Goal: Information Seeking & Learning: Learn about a topic

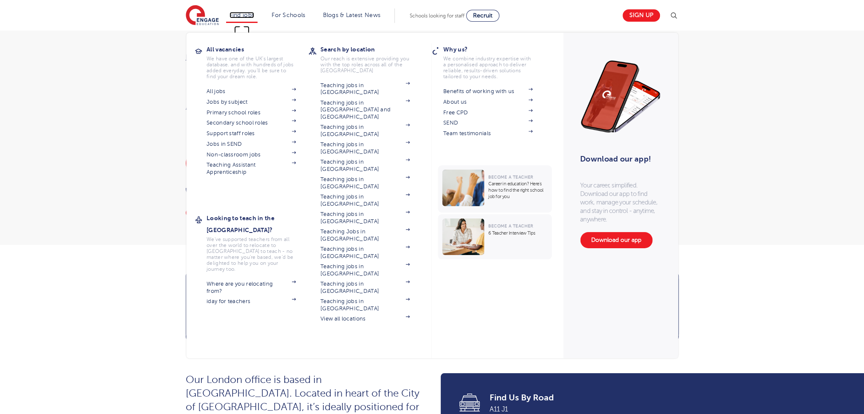
click at [250, 14] on link "Find jobs" at bounding box center [242, 15] width 25 height 6
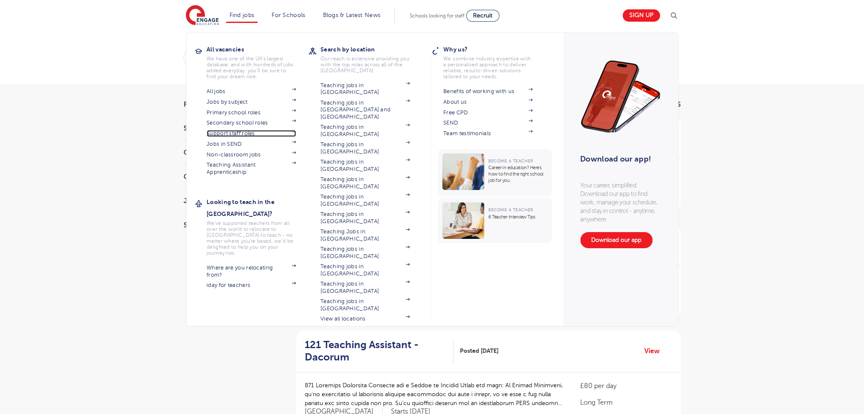
click at [240, 133] on link "Support staff roles" at bounding box center [251, 133] width 89 height 7
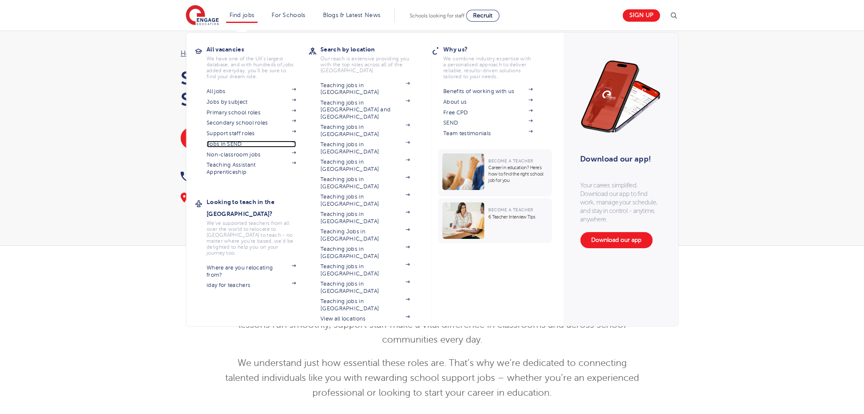
click at [244, 141] on link "Jobs in SEND" at bounding box center [251, 144] width 89 height 7
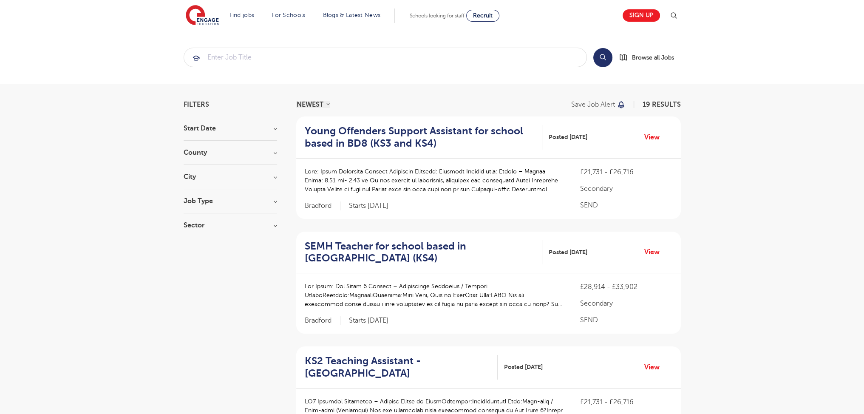
click at [190, 203] on h3 "Job Type" at bounding box center [231, 201] width 94 height 7
click at [203, 243] on span "SEND" at bounding box center [205, 245] width 18 height 8
click at [202, 243] on input "SEND 19" at bounding box center [199, 244] width 6 height 6
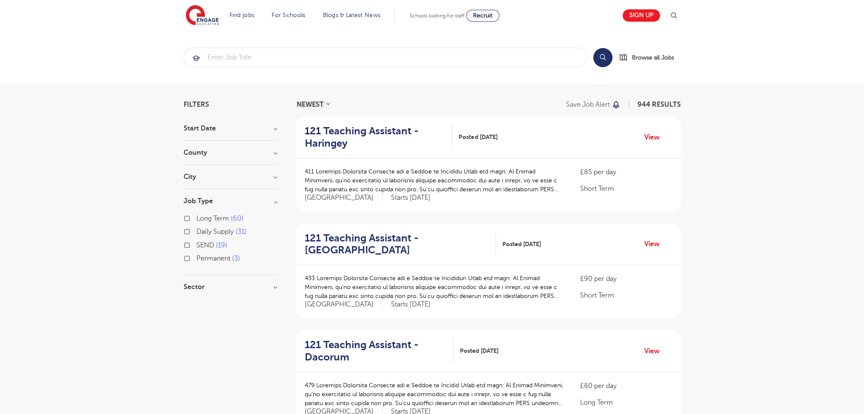
click at [207, 232] on span "Daily Supply" at bounding box center [214, 232] width 37 height 8
click at [202, 232] on input "Daily Supply 31" at bounding box center [199, 231] width 6 height 6
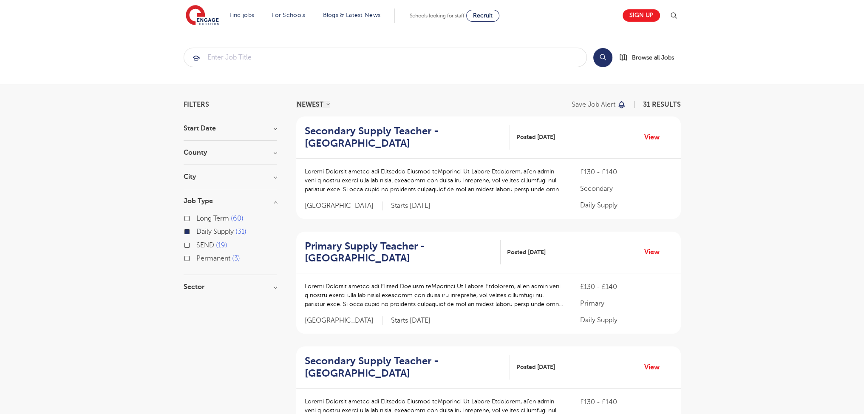
click at [209, 220] on span "Long Term" at bounding box center [212, 219] width 33 height 8
click at [202, 220] on input "Long Term 60" at bounding box center [199, 218] width 6 height 6
checkbox input "true"
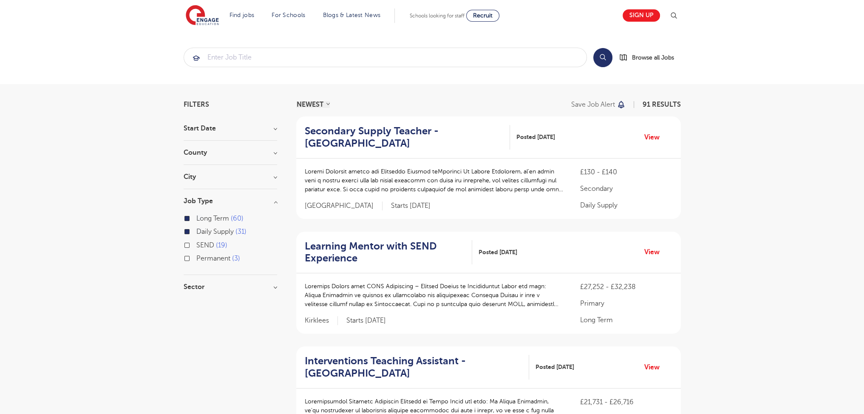
click at [209, 218] on span "Long Term" at bounding box center [212, 219] width 33 height 8
click at [202, 218] on input "Long Term 60" at bounding box center [199, 218] width 6 height 6
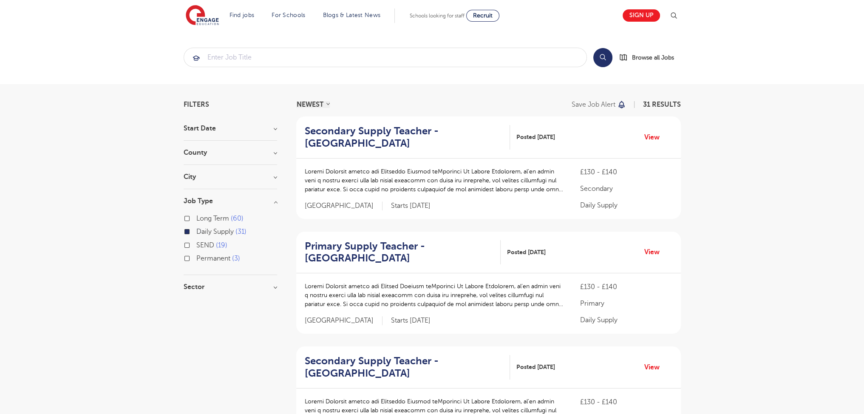
click at [208, 247] on span "SEND" at bounding box center [205, 245] width 18 height 8
click at [202, 247] on input "SEND 19" at bounding box center [199, 244] width 6 height 6
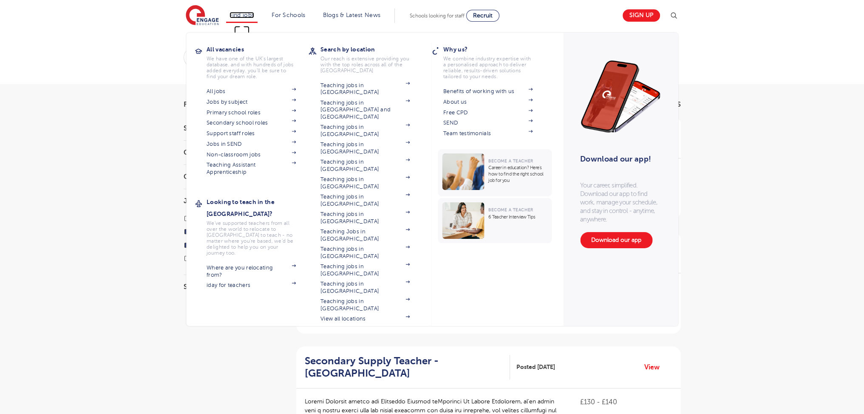
click at [255, 17] on link "Find jobs" at bounding box center [242, 15] width 25 height 6
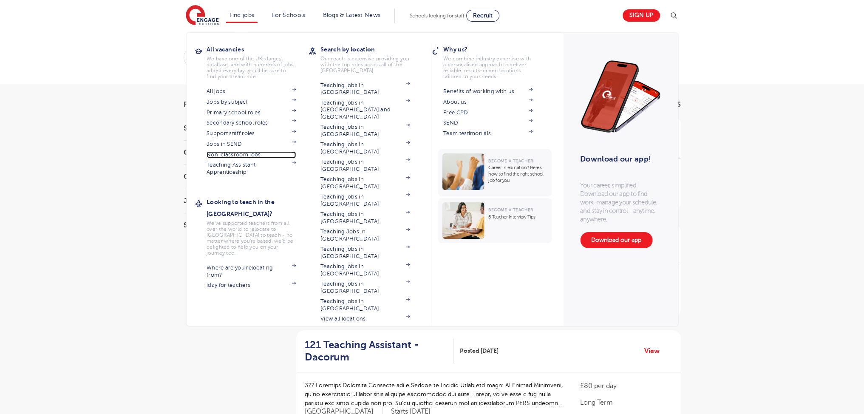
click at [244, 155] on link "Non-classroom jobs" at bounding box center [251, 154] width 89 height 7
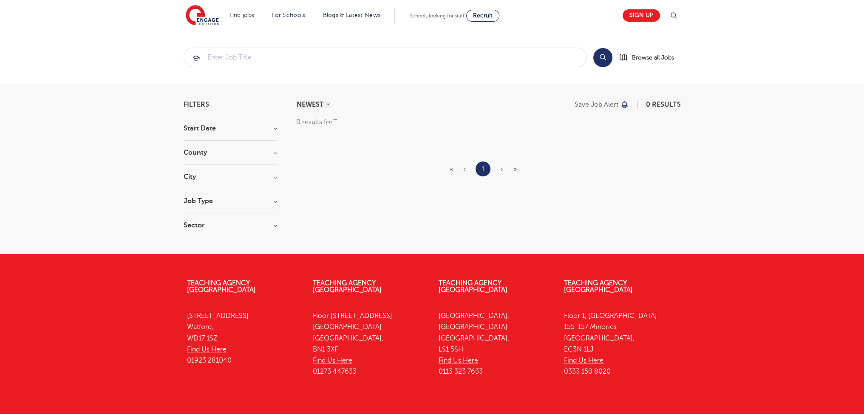
click at [204, 128] on h3 "Start Date" at bounding box center [231, 128] width 94 height 7
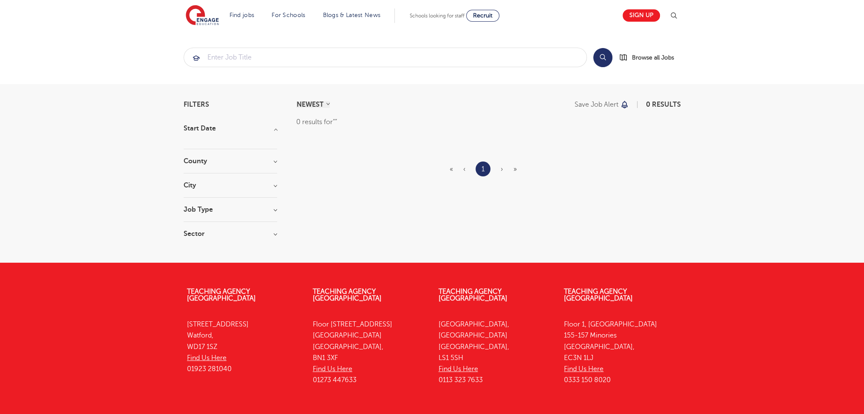
click at [203, 143] on div "Start Date" at bounding box center [231, 137] width 94 height 24
click at [191, 166] on div "County" at bounding box center [231, 166] width 94 height 16
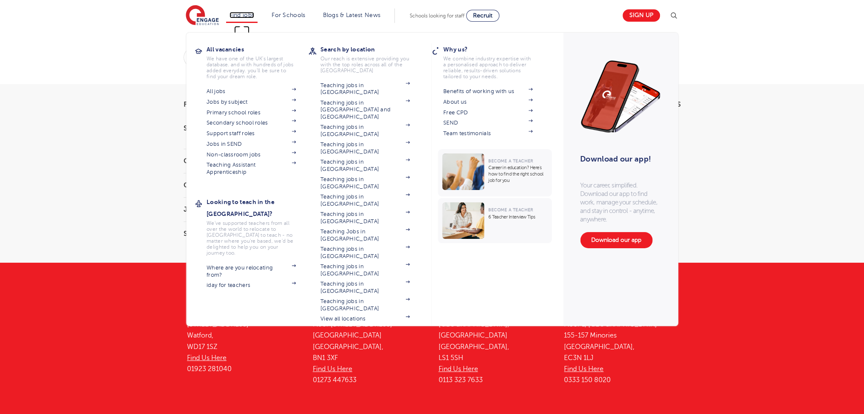
click at [244, 17] on link "Find jobs" at bounding box center [242, 15] width 25 height 6
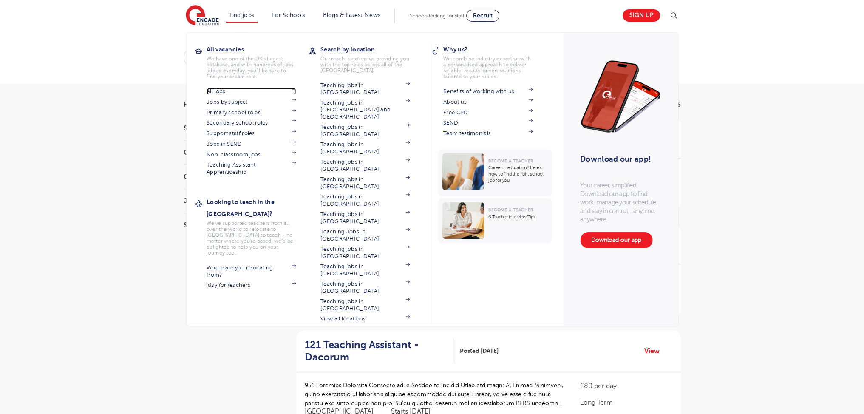
click at [212, 90] on link "All jobs" at bounding box center [251, 91] width 89 height 7
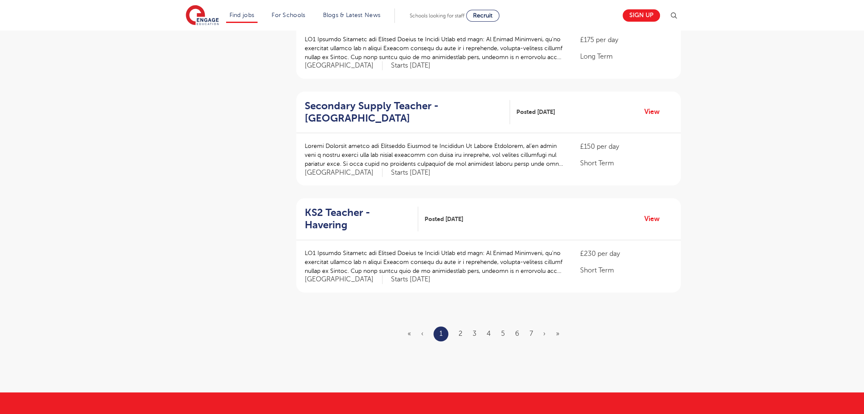
scroll to position [883, 0]
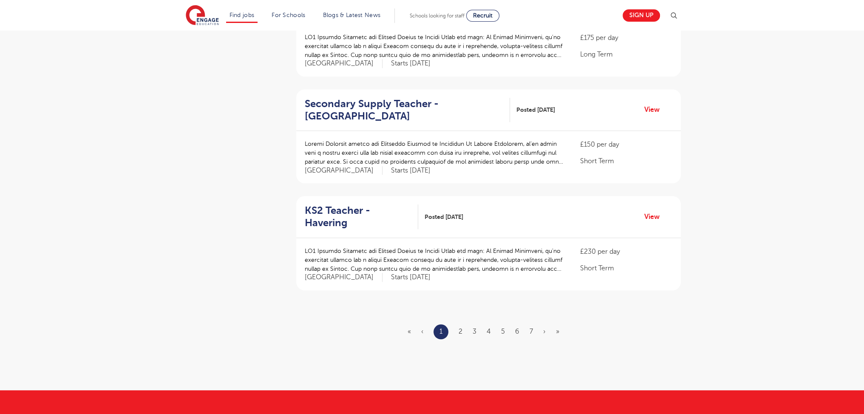
click at [455, 324] on ul "« ‹ 1 2 3 4 5 6 7 › »" at bounding box center [489, 331] width 162 height 15
click at [457, 324] on ul "« ‹ 1 2 3 4 5 6 7 › »" at bounding box center [489, 331] width 162 height 15
click at [459, 328] on link "2" at bounding box center [461, 332] width 4 height 8
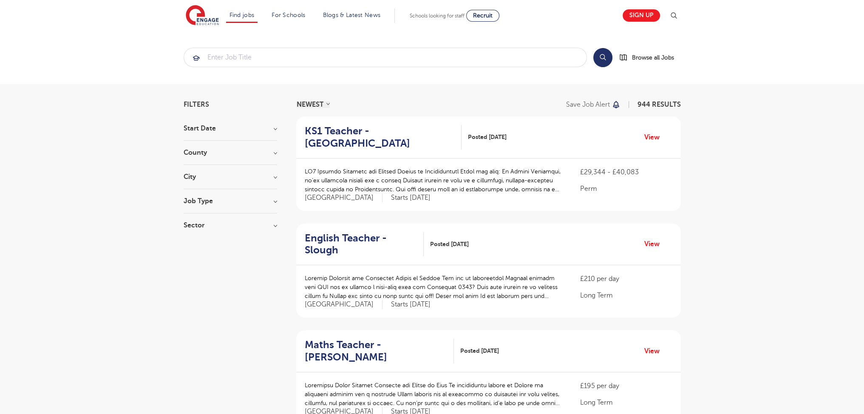
scroll to position [1052, 0]
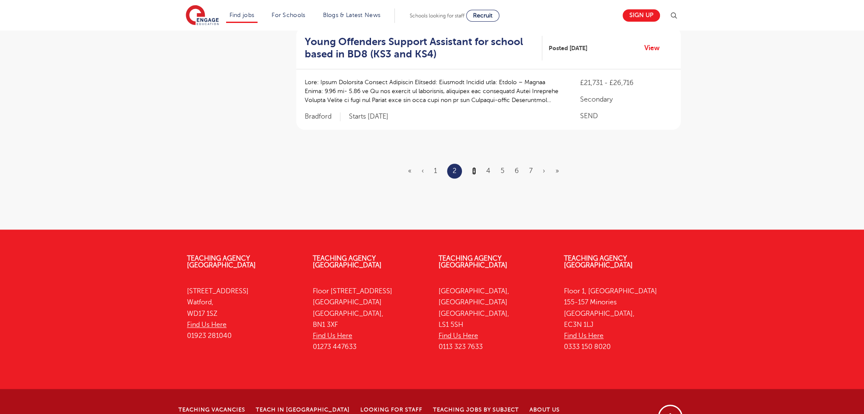
click at [473, 167] on link "3" at bounding box center [474, 171] width 4 height 8
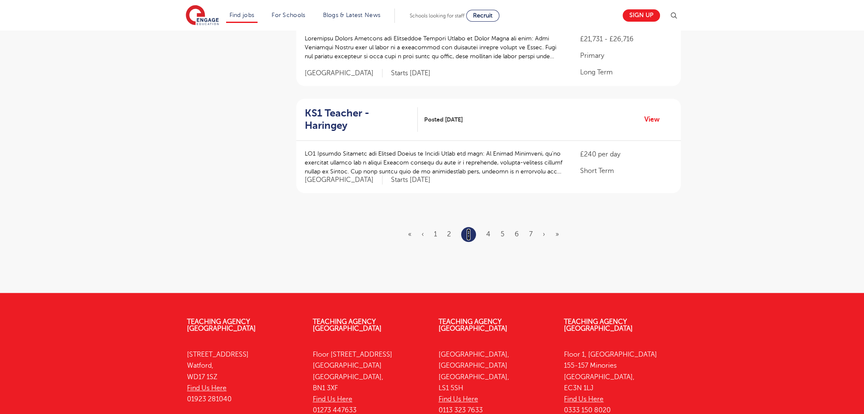
scroll to position [1097, 0]
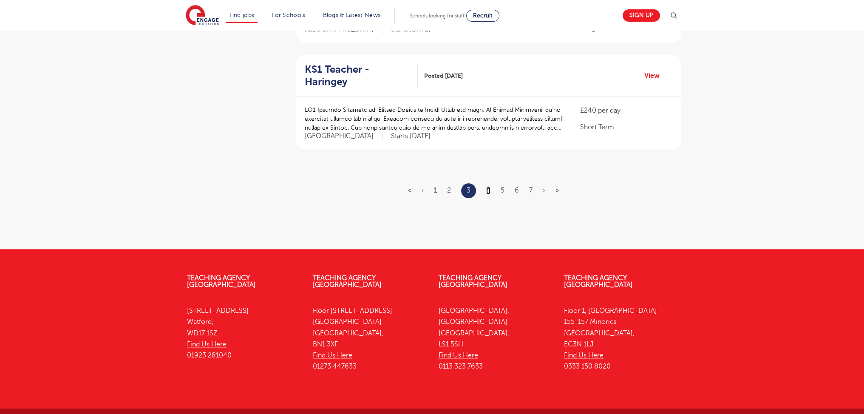
click at [488, 187] on link "4" at bounding box center [488, 191] width 4 height 8
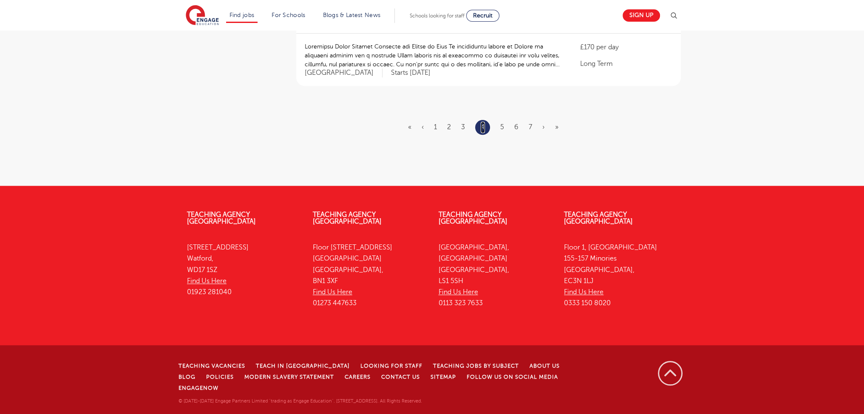
scroll to position [0, 0]
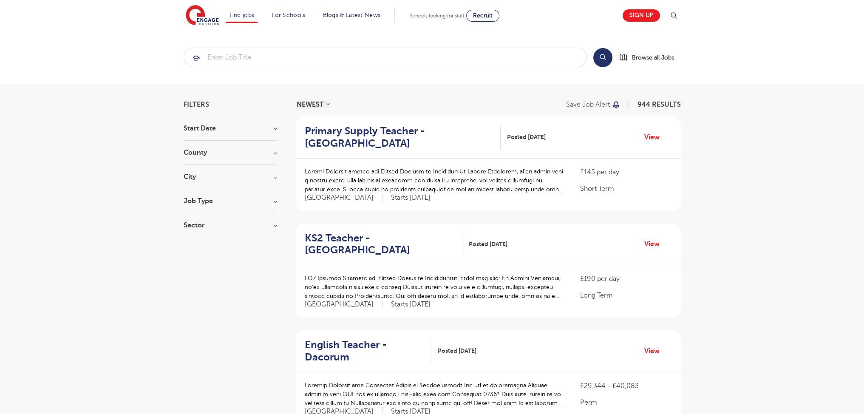
scroll to position [1056, 0]
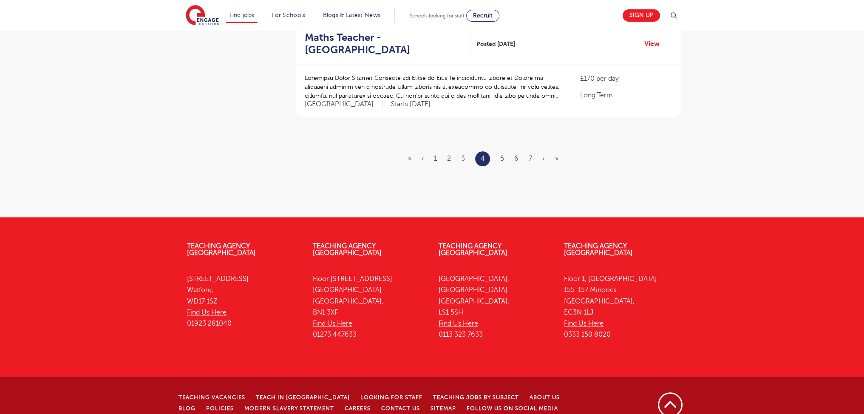
click at [505, 151] on ul "« ‹ 1 2 3 4 5 6 7 › »" at bounding box center [488, 158] width 161 height 15
click at [503, 155] on link "5" at bounding box center [502, 159] width 4 height 8
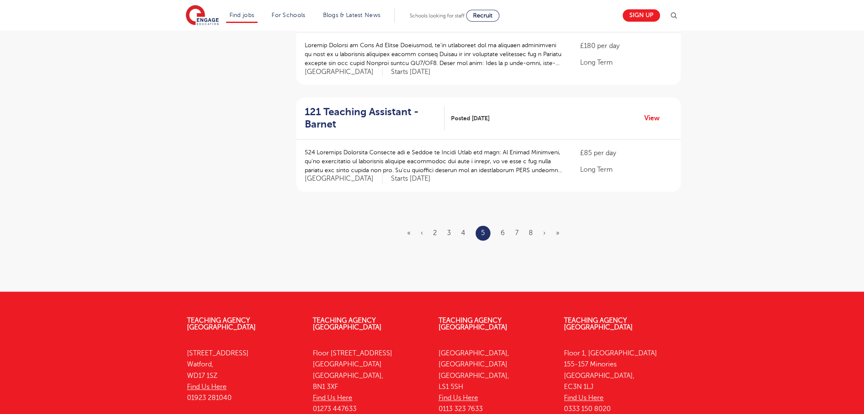
scroll to position [1056, 0]
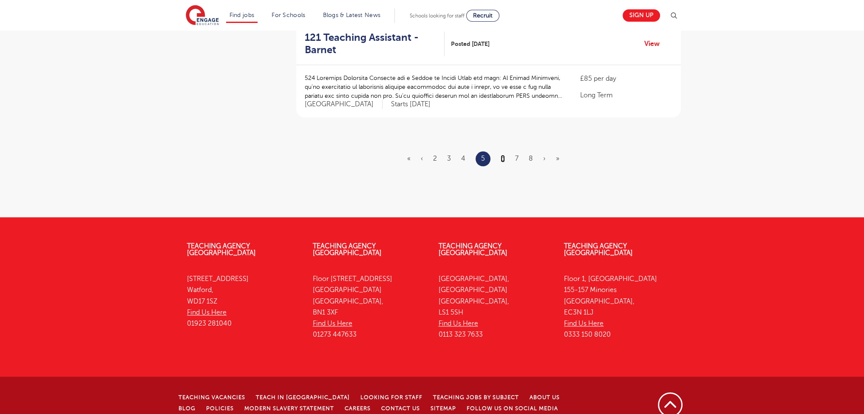
click at [504, 155] on link "6" at bounding box center [503, 159] width 4 height 8
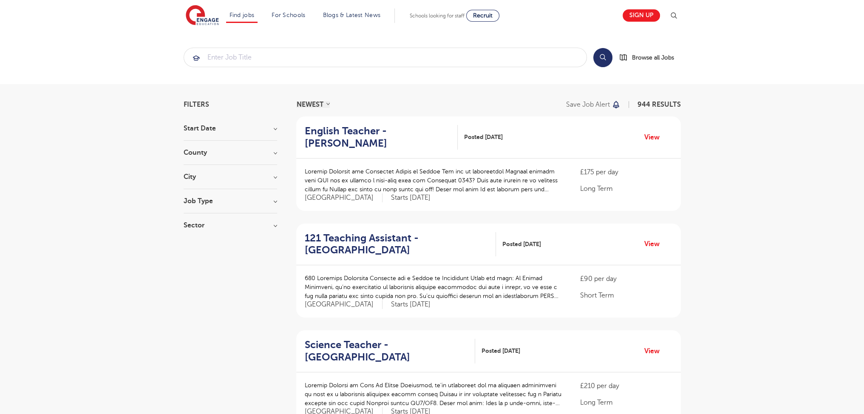
scroll to position [1052, 0]
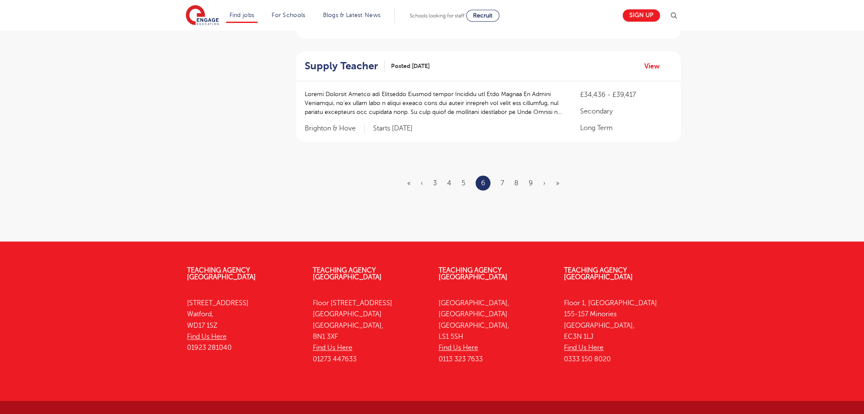
click at [505, 176] on ul "« ‹ 3 4 5 6 7 8 9 › »" at bounding box center [488, 183] width 162 height 15
click at [503, 179] on link "7" at bounding box center [502, 183] width 3 height 8
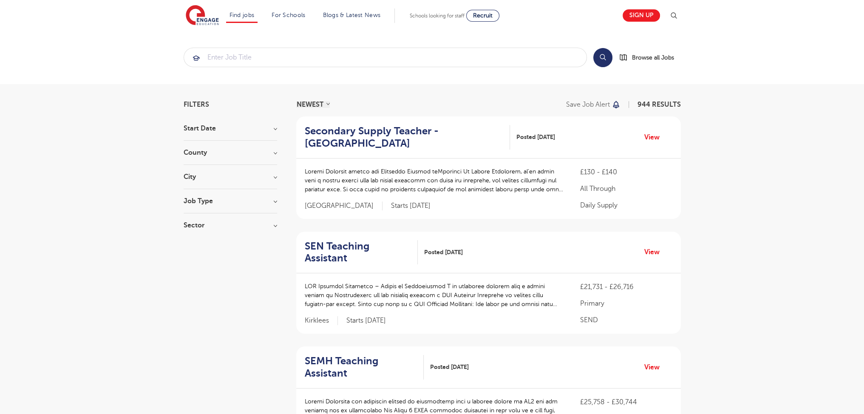
scroll to position [1080, 0]
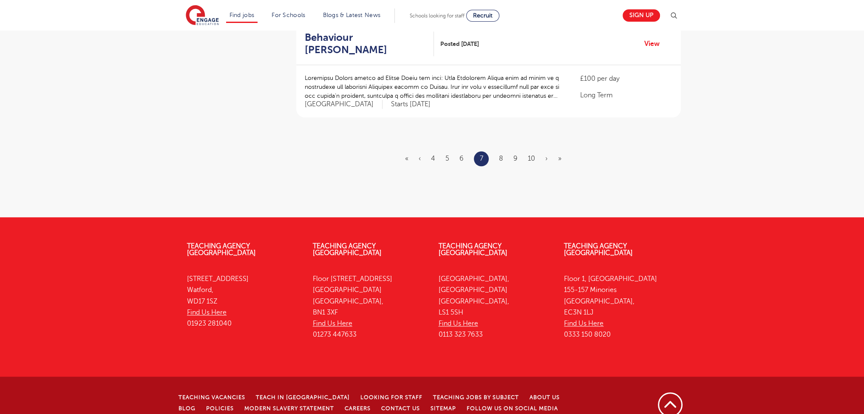
click at [497, 151] on ul "« ‹ 4 5 6 7 8 9 10 › »" at bounding box center [488, 158] width 167 height 15
click at [499, 155] on link "8" at bounding box center [501, 159] width 4 height 8
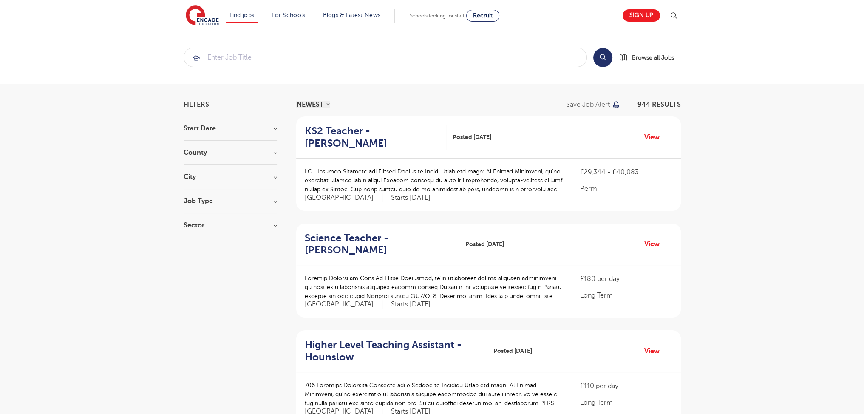
scroll to position [1032, 0]
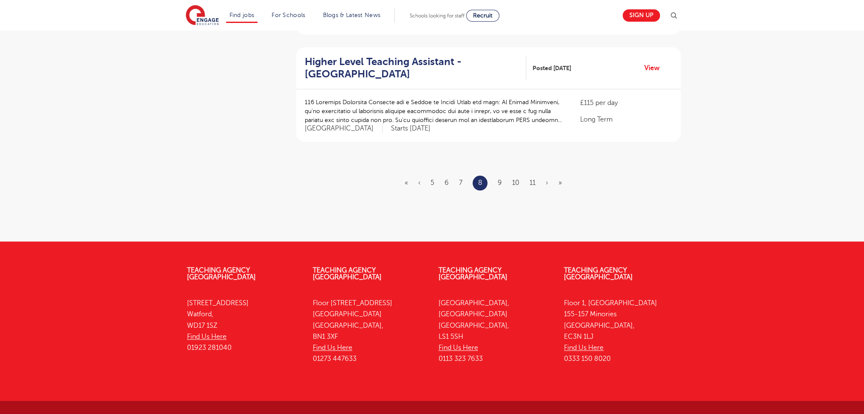
click at [497, 176] on ul "« ‹ 5 6 7 8 9 10 11 › »" at bounding box center [488, 183] width 167 height 15
click at [495, 176] on ul "« ‹ 5 6 7 8 9 10 11 › »" at bounding box center [488, 183] width 167 height 15
click at [498, 179] on link "9" at bounding box center [500, 183] width 4 height 8
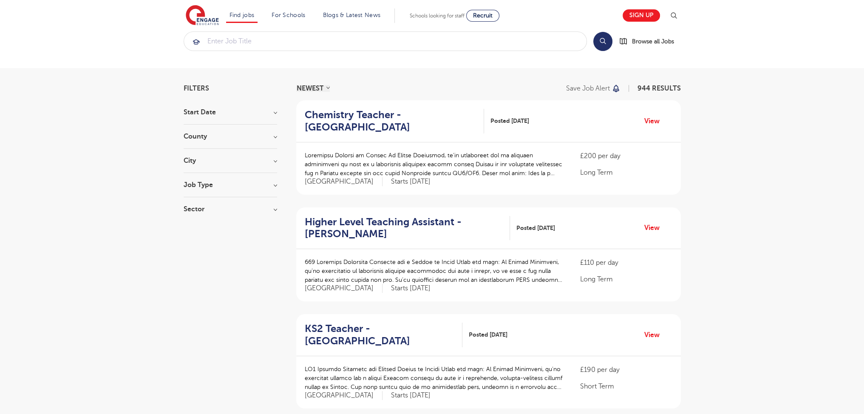
scroll to position [920, 0]
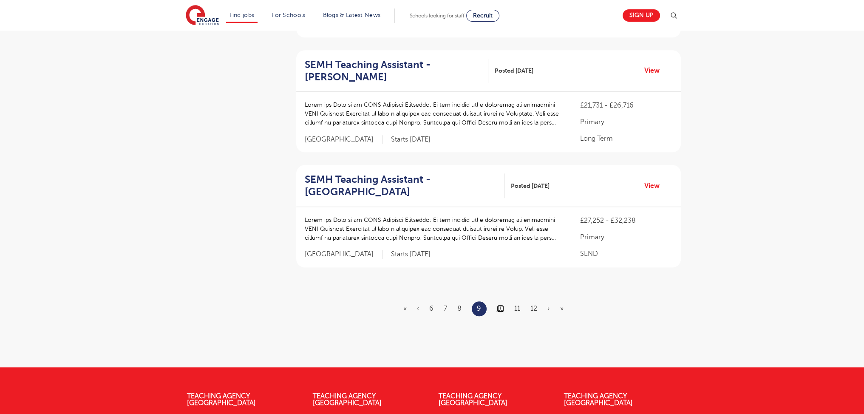
click at [497, 305] on link "10" at bounding box center [500, 309] width 7 height 8
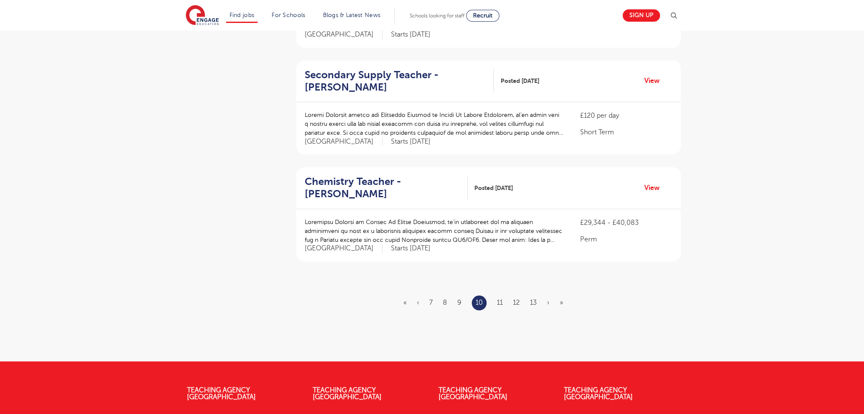
scroll to position [0, 0]
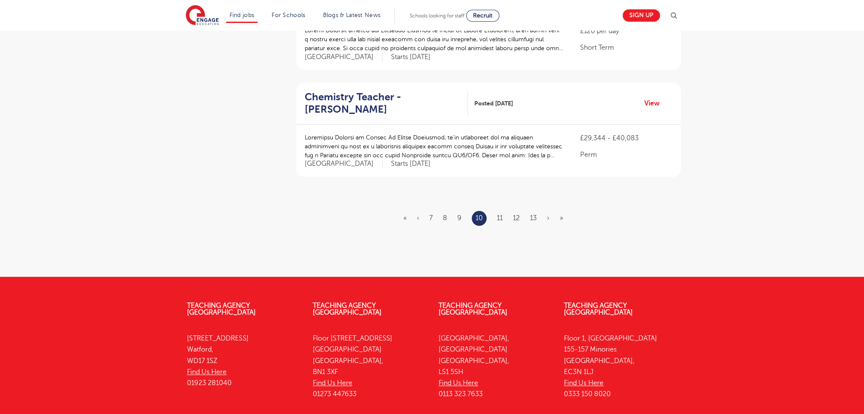
scroll to position [1064, 0]
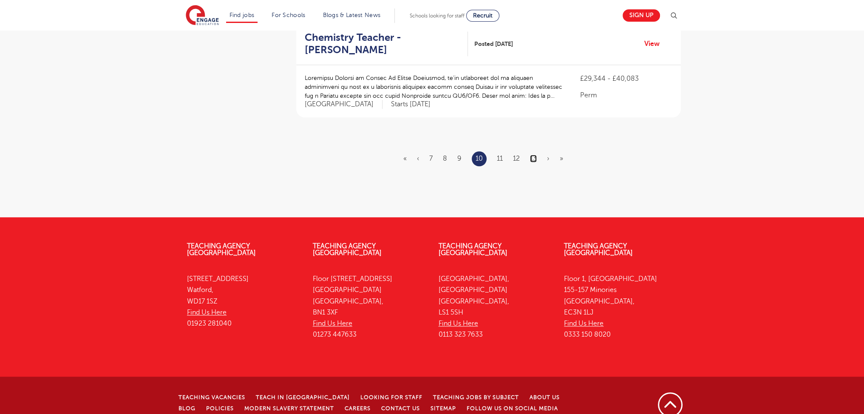
click at [532, 155] on link "13" at bounding box center [533, 159] width 7 height 8
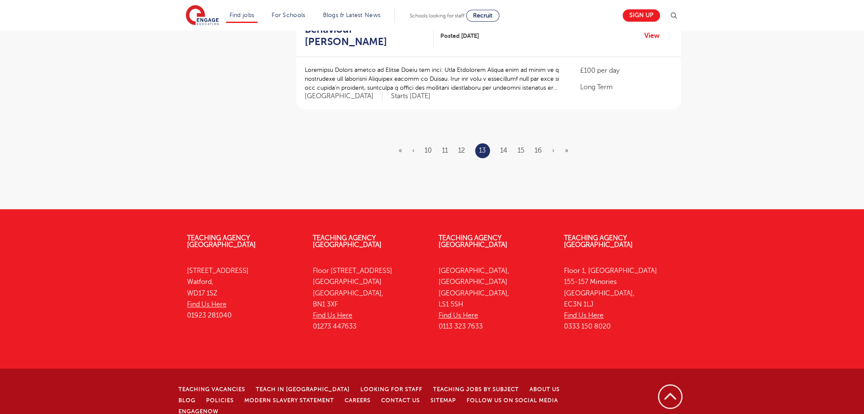
scroll to position [0, 0]
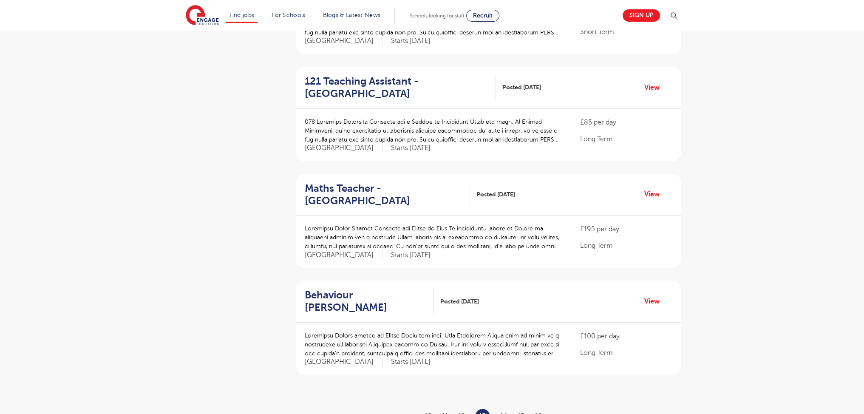
scroll to position [1056, 0]
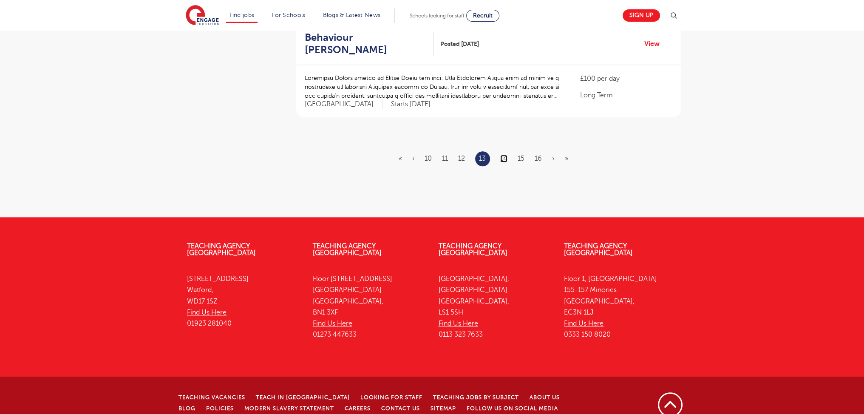
click at [504, 155] on link "14" at bounding box center [503, 159] width 7 height 8
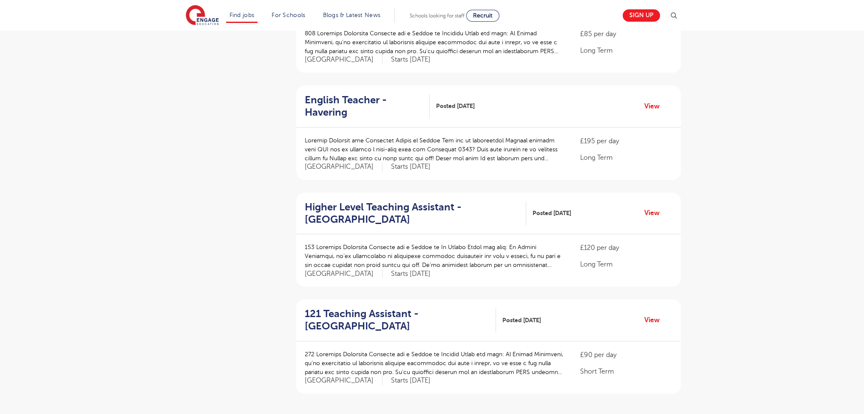
scroll to position [847, 0]
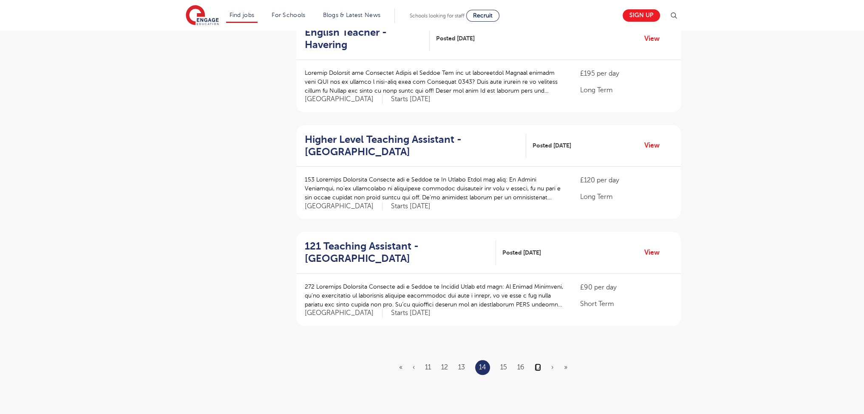
click at [539, 363] on link "17" at bounding box center [538, 367] width 6 height 8
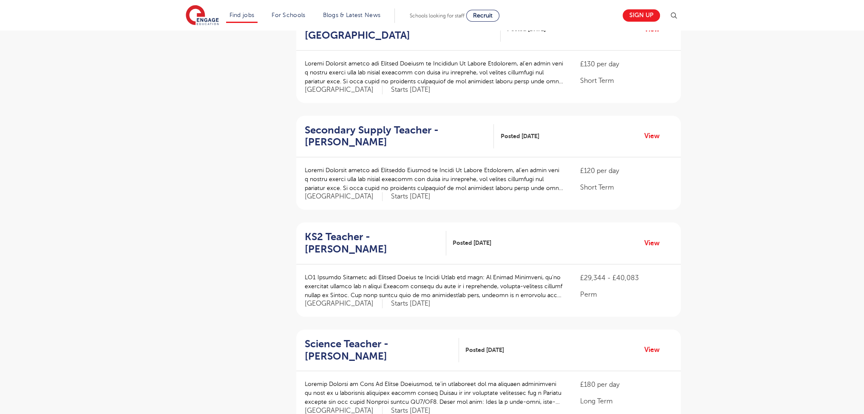
scroll to position [951, 0]
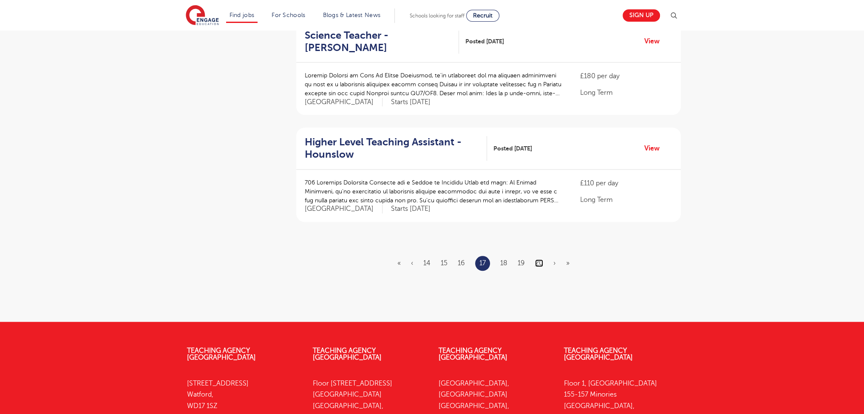
click at [541, 259] on link "20" at bounding box center [539, 263] width 8 height 8
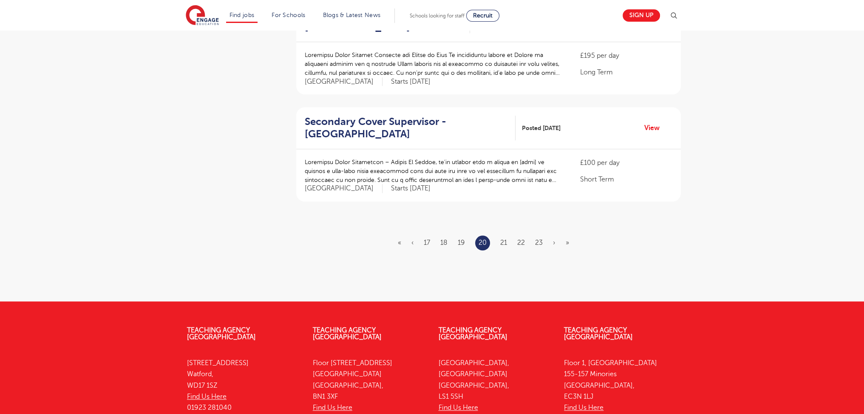
scroll to position [973, 0]
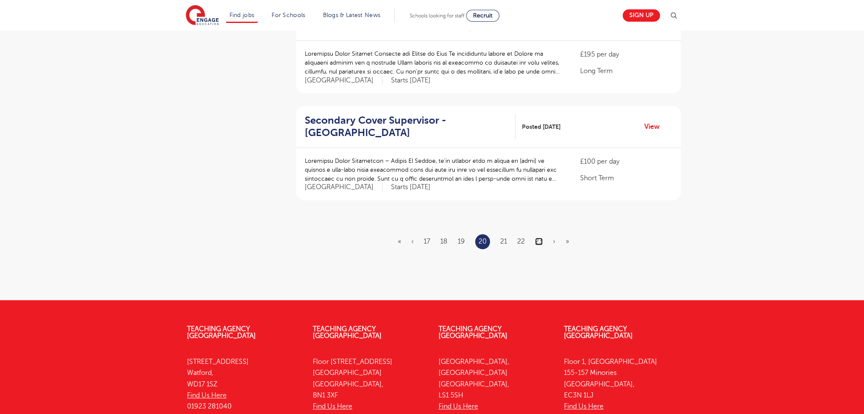
click at [536, 238] on link "23" at bounding box center [539, 242] width 8 height 8
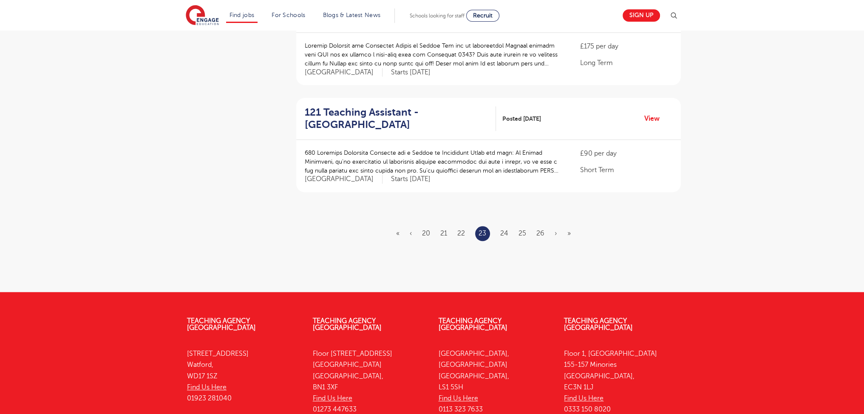
click at [507, 226] on ul "« ‹ 20 21 22 23 24 25 26 › »" at bounding box center [488, 233] width 185 height 15
click at [518, 226] on ul "« ‹ 20 21 22 23 24 25 26 › »" at bounding box center [488, 233] width 185 height 15
click at [541, 230] on link "26" at bounding box center [540, 234] width 8 height 8
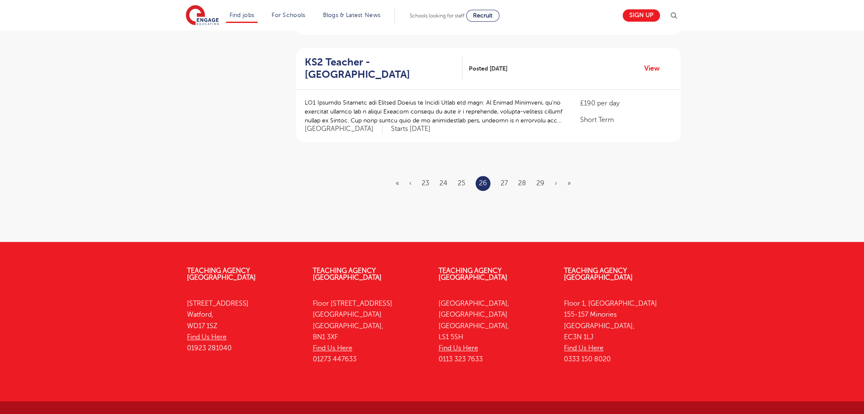
scroll to position [1044, 0]
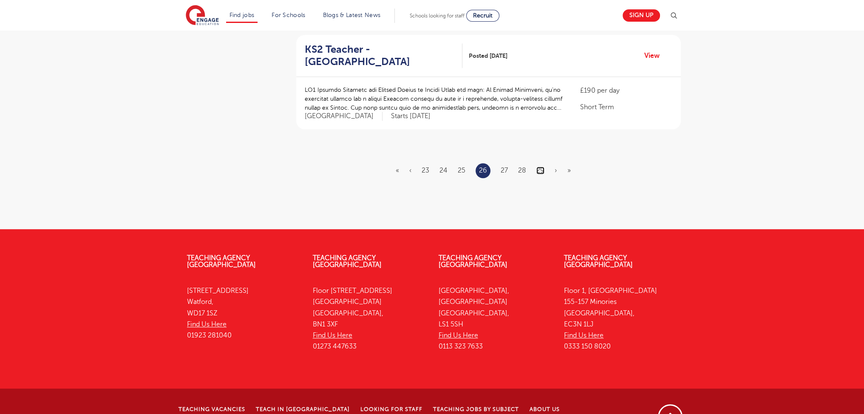
click at [541, 167] on link "29" at bounding box center [540, 171] width 8 height 8
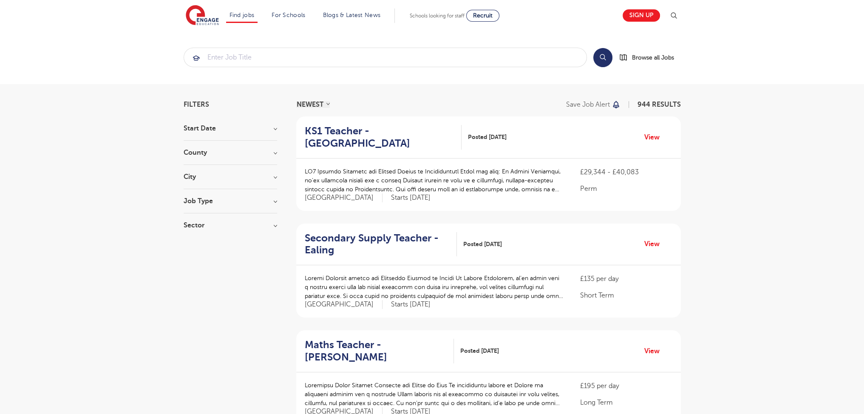
scroll to position [1032, 0]
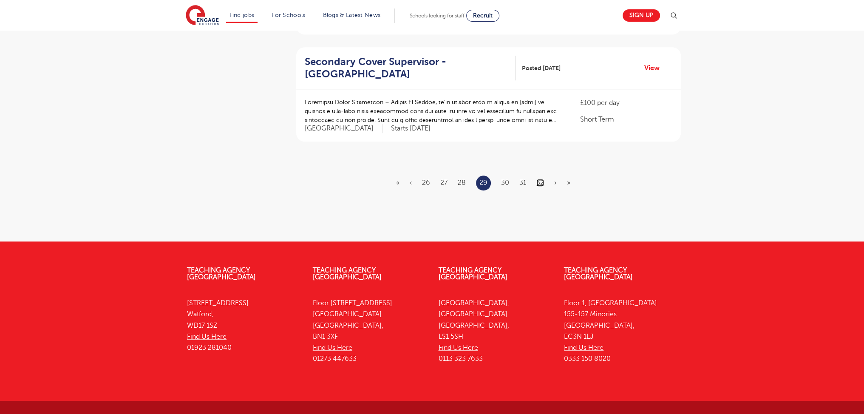
click at [543, 179] on link "32" at bounding box center [540, 183] width 8 height 8
